Goal: Task Accomplishment & Management: Use online tool/utility

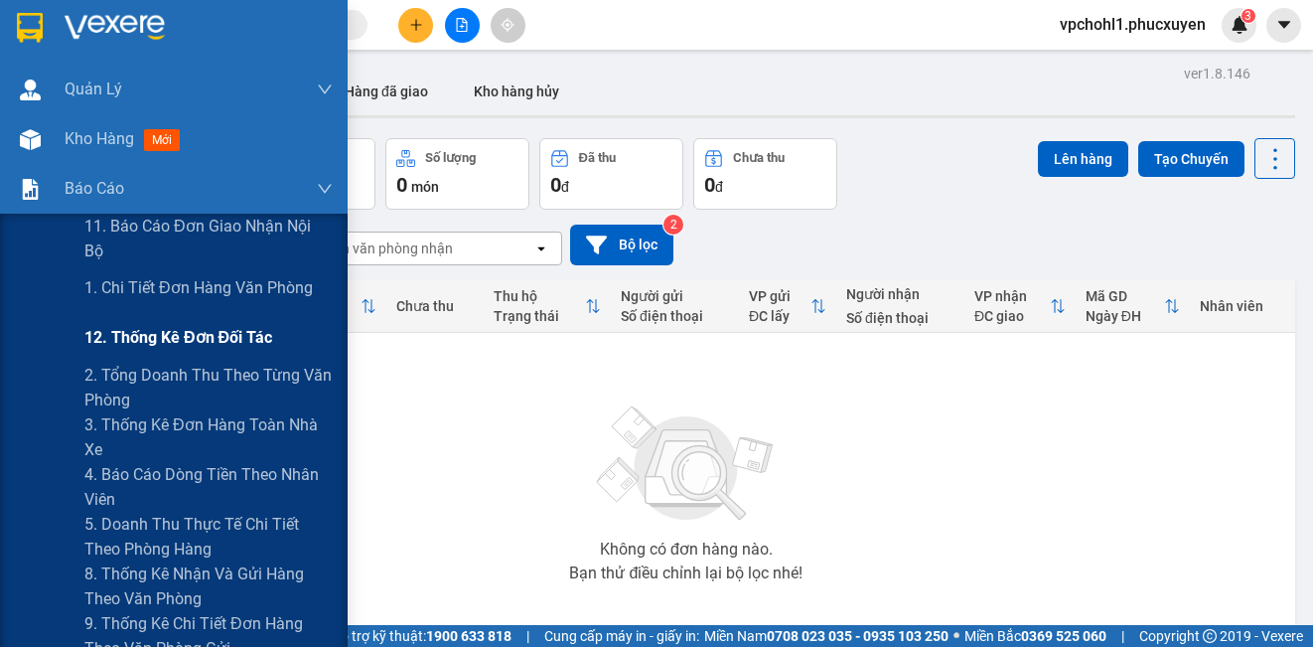
scroll to position [199, 0]
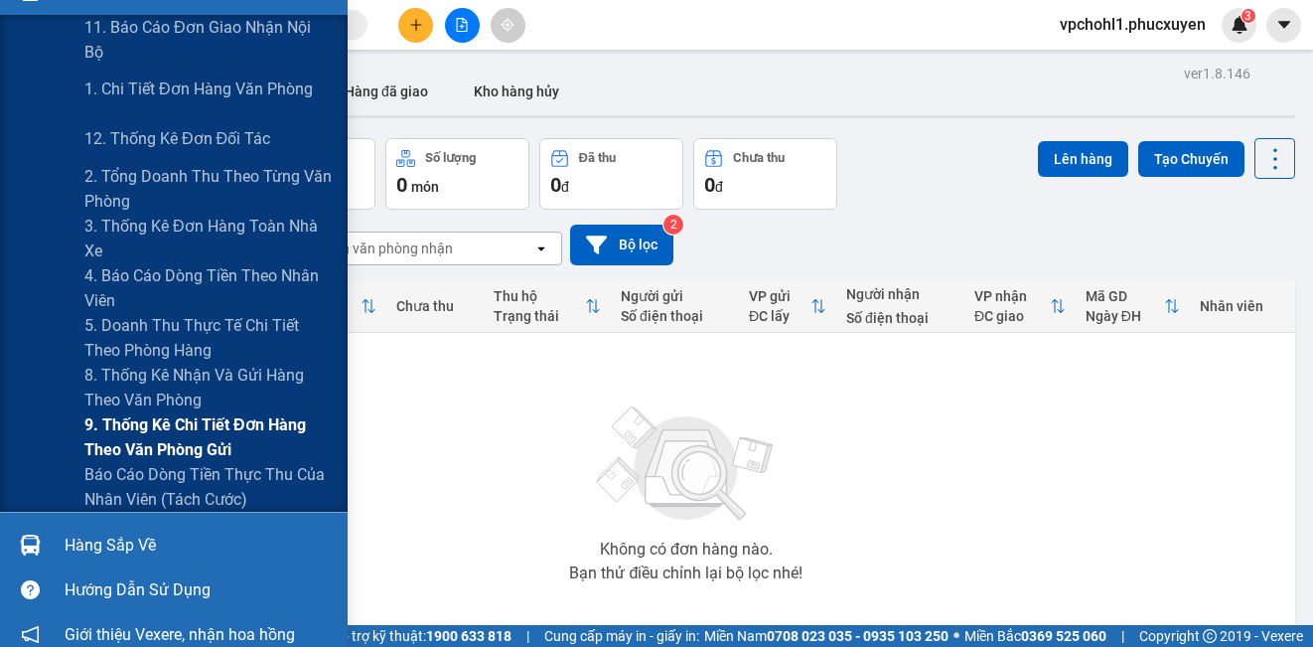
click at [121, 420] on span "9. Thống kê chi tiết đơn hàng theo văn phòng gửi" at bounding box center [208, 437] width 248 height 50
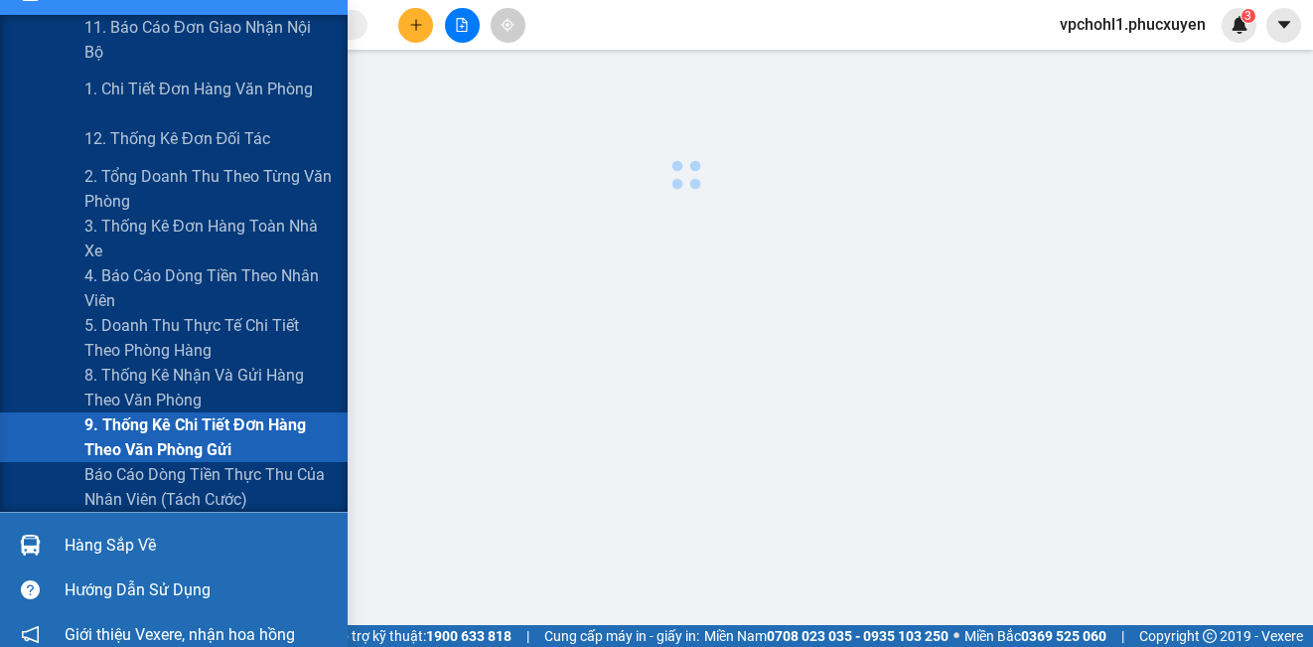
click at [121, 420] on span "9. Thống kê chi tiết đơn hàng theo văn phòng gửi" at bounding box center [208, 437] width 248 height 50
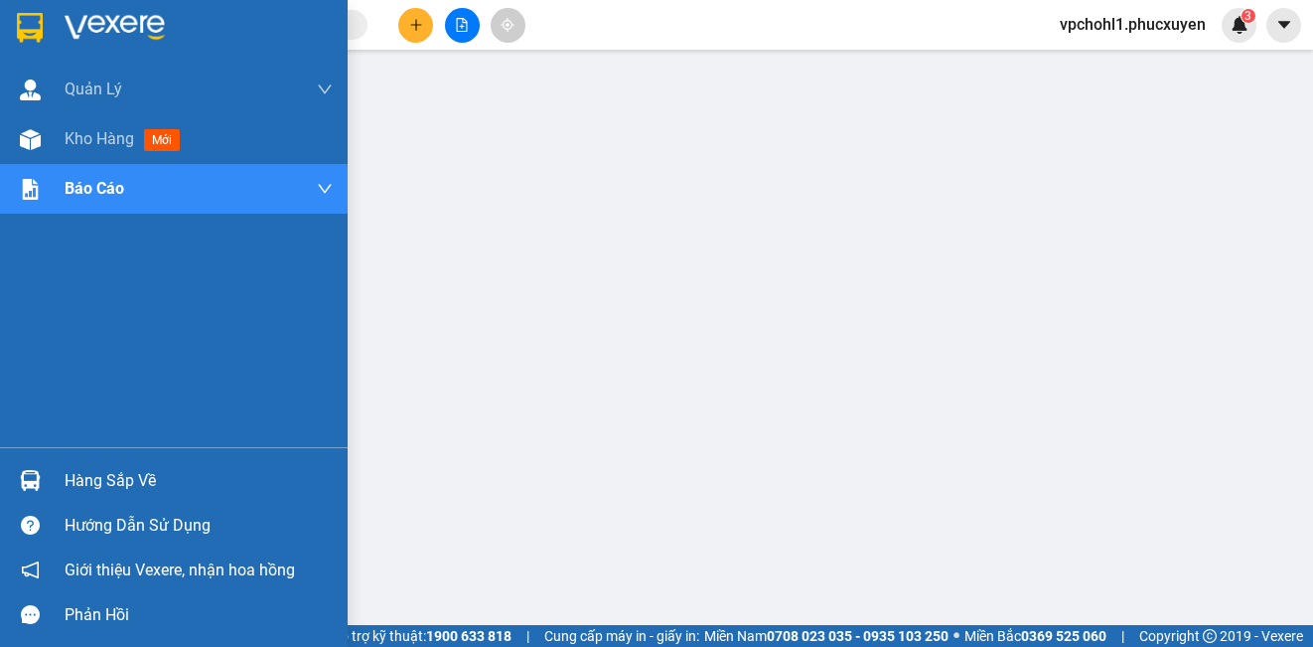
click at [81, 484] on div "Hàng sắp về" at bounding box center [199, 481] width 268 height 30
click at [103, 138] on span "Kho hàng" at bounding box center [100, 138] width 70 height 19
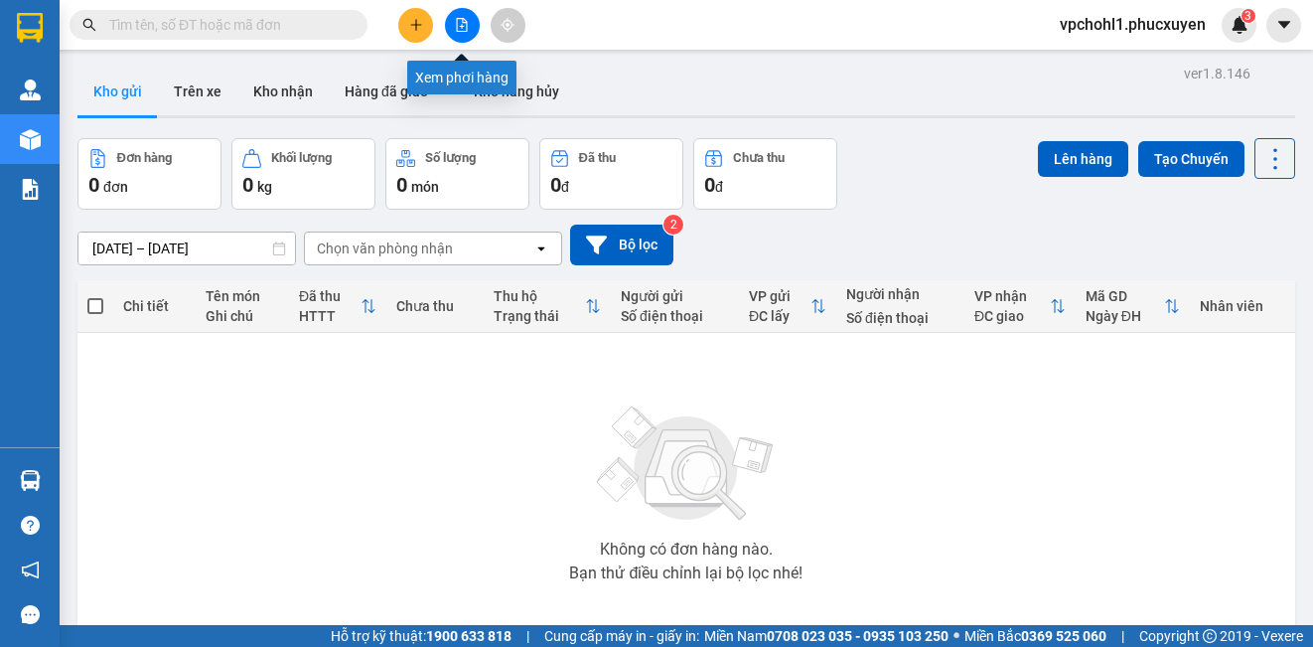
click at [463, 23] on icon "file-add" at bounding box center [462, 25] width 11 height 14
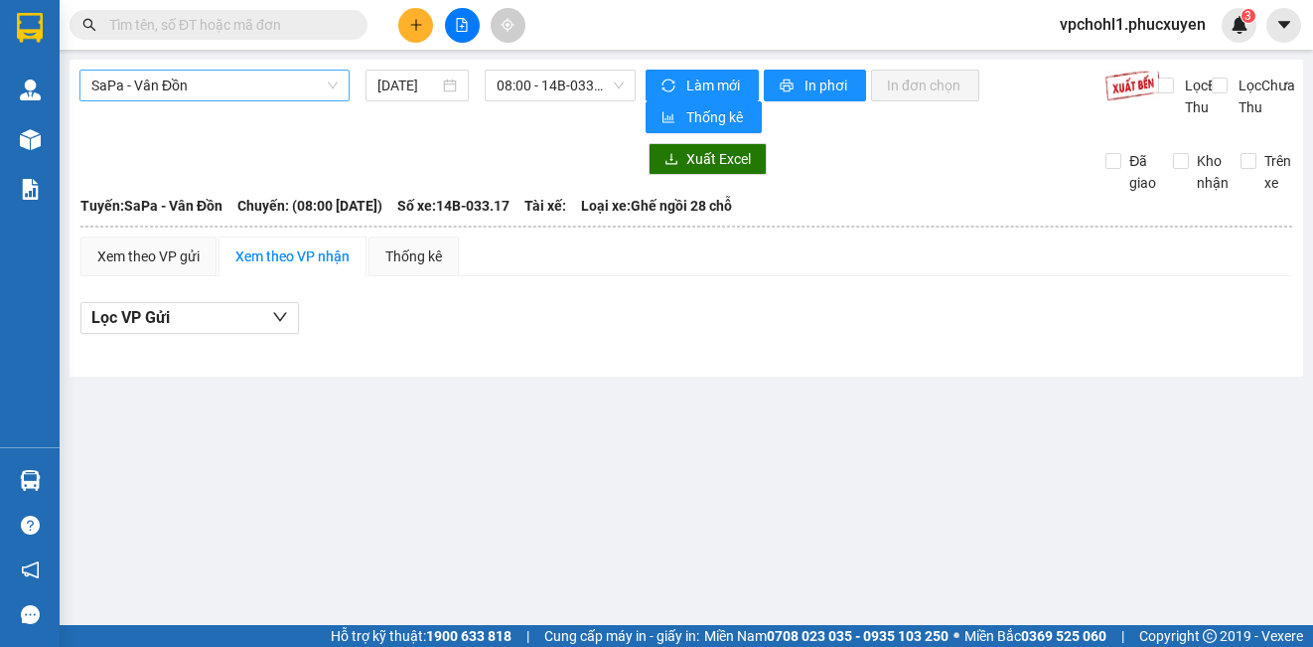
click at [287, 79] on span "SaPa - Vân Đồn" at bounding box center [214, 86] width 246 height 30
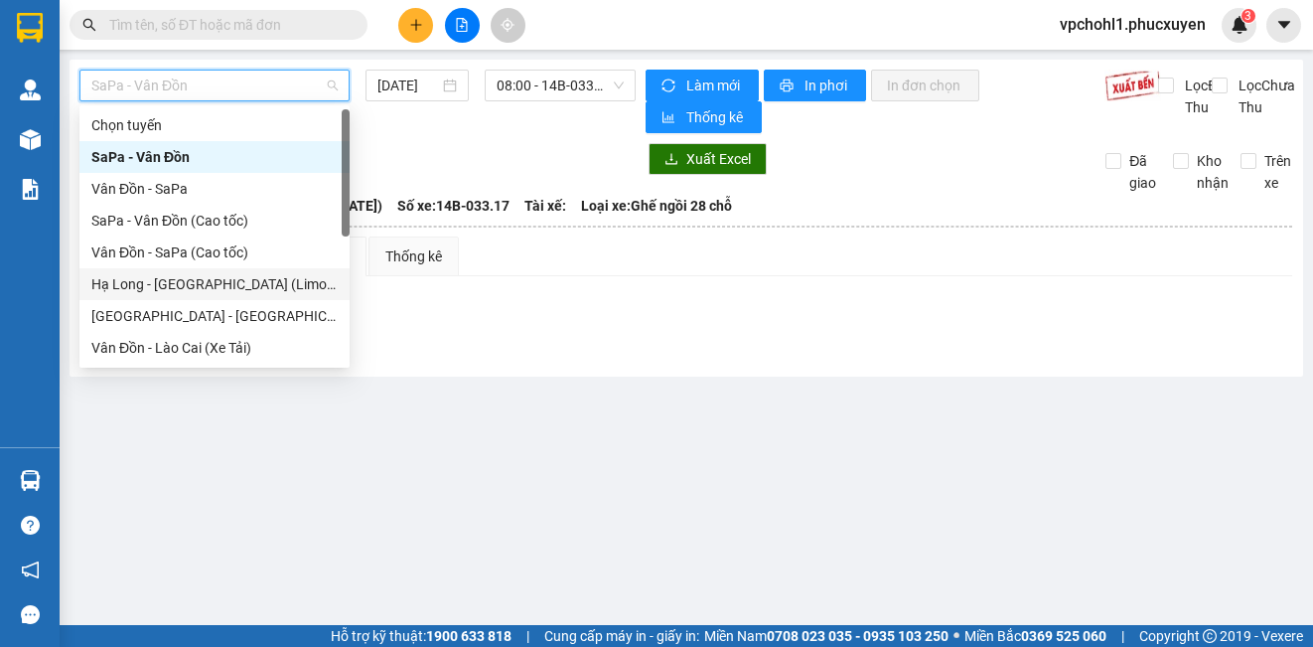
click at [240, 280] on div "Hạ Long - Hà Nội (Limousine)" at bounding box center [214, 284] width 246 height 22
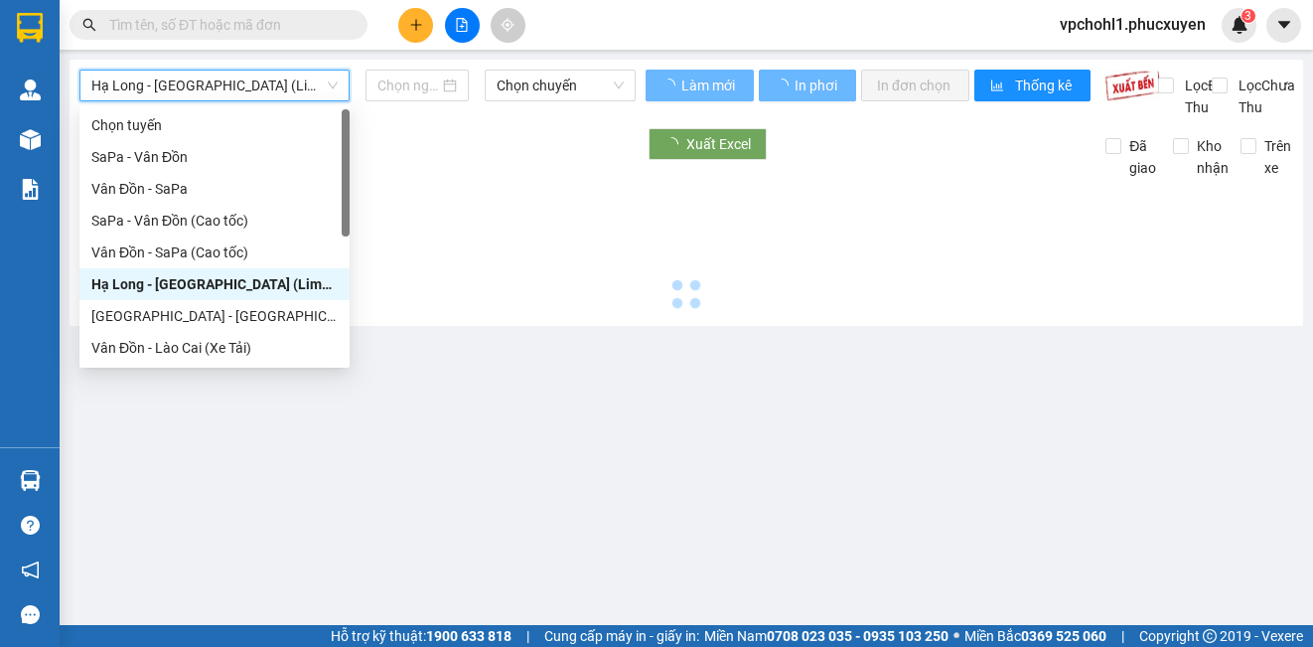
type input "13/10/2025"
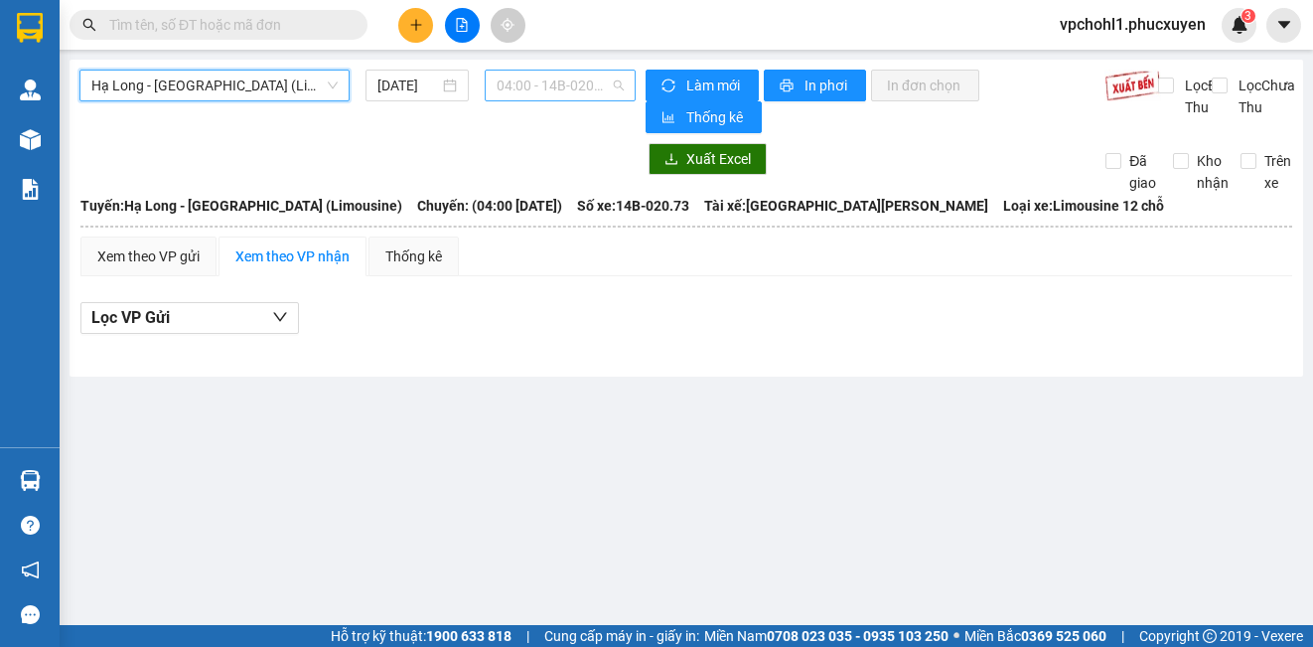
click at [535, 81] on span "04:00 - 14B-020.73" at bounding box center [560, 86] width 127 height 30
